Goal: Task Accomplishment & Management: Complete application form

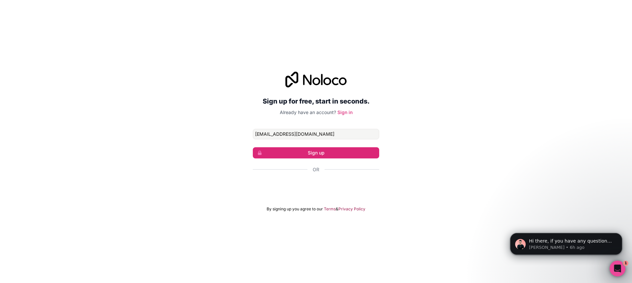
type input "[EMAIL_ADDRESS][DOMAIN_NAME]"
drag, startPoint x: 184, startPoint y: 158, endPoint x: 211, endPoint y: 157, distance: 27.3
click at [190, 158] on div "Sign up for free, start in seconds. Already have an account? Sign in [EMAIL_ADD…" at bounding box center [316, 142] width 632 height 159
click at [294, 153] on button "Sign up" at bounding box center [316, 152] width 126 height 11
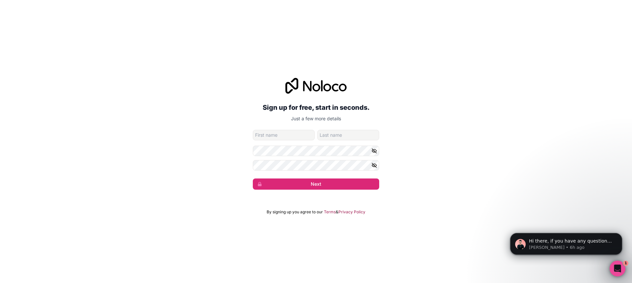
type input "s"
type input "Stratibot"
click at [358, 139] on input "family-name" at bounding box center [348, 135] width 62 height 11
type input "S"
type input "Test"
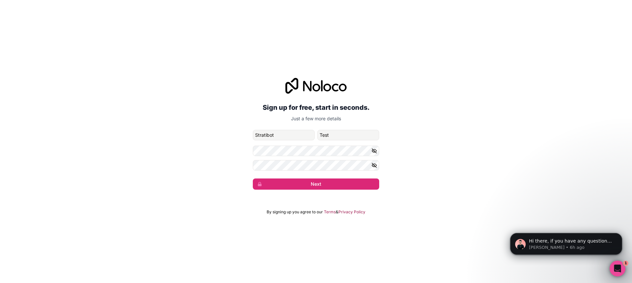
drag, startPoint x: 236, startPoint y: 158, endPoint x: 275, endPoint y: 157, distance: 39.2
click at [236, 158] on div "Sign up for free, start in seconds. Just a few more details [EMAIL_ADDRESS][DOM…" at bounding box center [316, 134] width 632 height 130
click at [185, 171] on div "Sign up for free, start in seconds. Just a few more details [EMAIL_ADDRESS][DOM…" at bounding box center [316, 134] width 632 height 130
click at [311, 182] on button "Next" at bounding box center [316, 184] width 126 height 11
